Goal: Find specific page/section: Find specific page/section

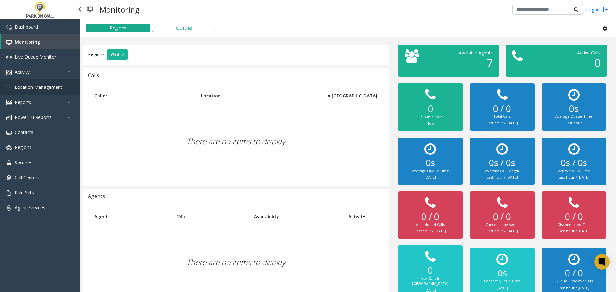
drag, startPoint x: 0, startPoint y: 0, endPoint x: 40, endPoint y: 92, distance: 100.6
click at [40, 92] on link "Location Management" at bounding box center [40, 87] width 80 height 15
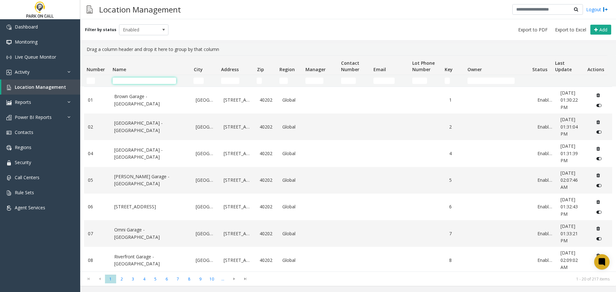
click at [133, 82] on input "Name Filter" at bounding box center [145, 81] width 64 height 6
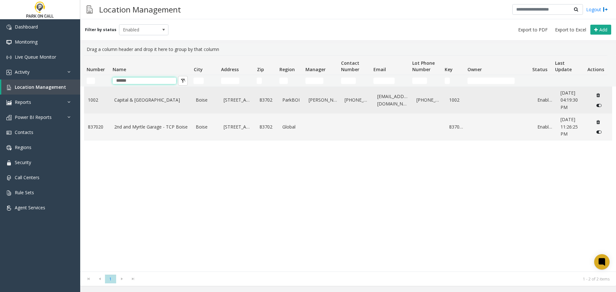
type input "******"
click at [131, 104] on link "Capital & [GEOGRAPHIC_DATA]" at bounding box center [151, 100] width 74 height 7
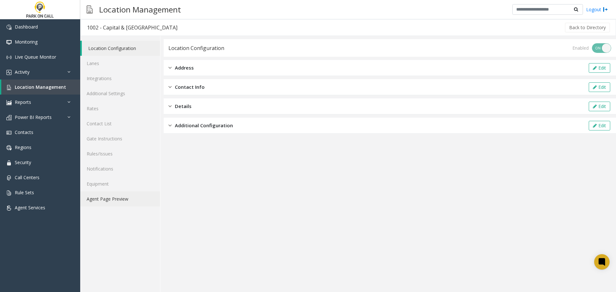
click at [121, 202] on link "Agent Page Preview" at bounding box center [120, 199] width 80 height 15
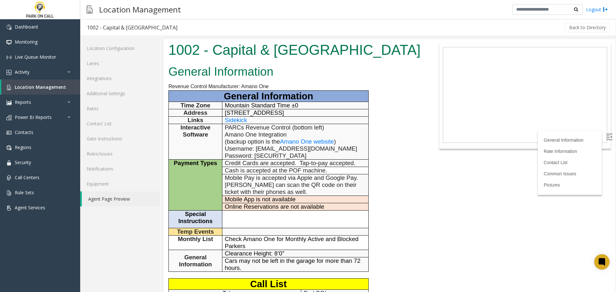
scroll to position [289, 0]
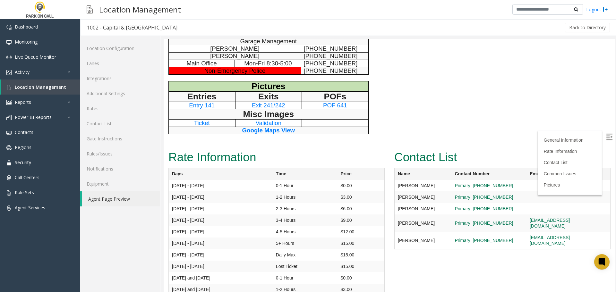
click at [341, 104] on span "POF 641" at bounding box center [335, 105] width 24 height 7
